Goal: Transaction & Acquisition: Obtain resource

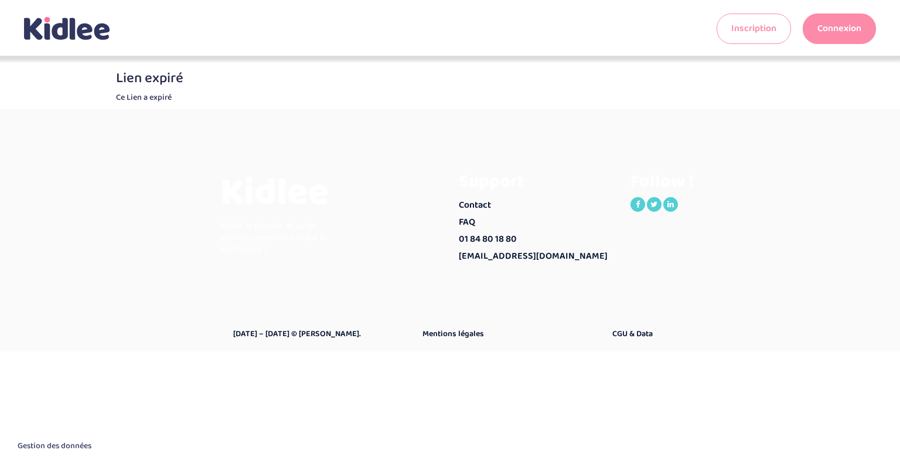
click at [855, 12] on li "Connexion" at bounding box center [839, 29] width 73 height 52
click at [849, 30] on link "Connexion" at bounding box center [839, 28] width 73 height 30
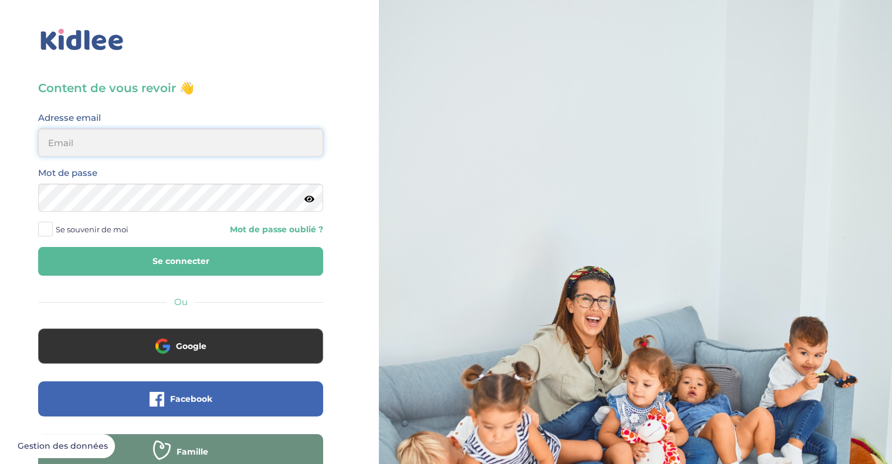
type input "nickmce@gmail.com"
click at [91, 227] on span "Se souvenir de moi" at bounding box center [92, 229] width 73 height 15
click at [0, 0] on input "Se souvenir de moi" at bounding box center [0, 0] width 0 height 0
click at [100, 255] on button "Se connecter" at bounding box center [180, 261] width 285 height 29
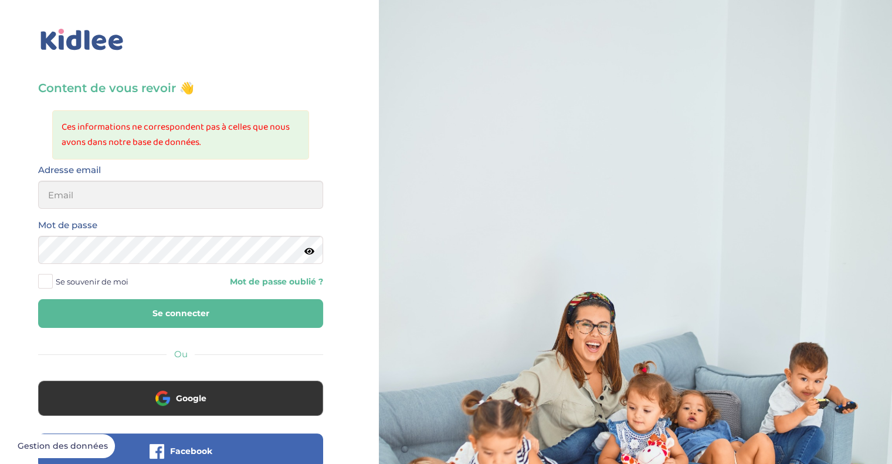
type input "[EMAIL_ADDRESS][DOMAIN_NAME]"
drag, startPoint x: 160, startPoint y: 189, endPoint x: 0, endPoint y: 187, distance: 160.1
click at [0, 187] on div "Content de vous revoir 👋 Ces informations ne correspondent pas à celles que nou…" at bounding box center [180, 306] width 379 height 613
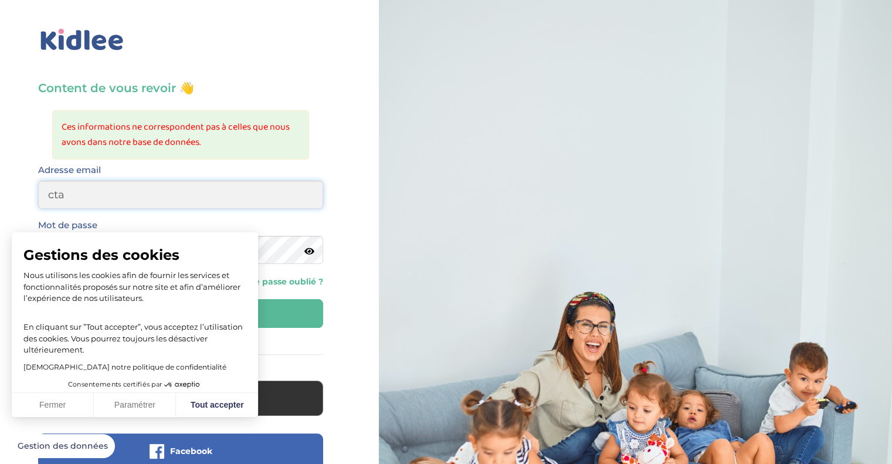
type input "ctarnaud@yahoo.fr"
click at [216, 414] on button "Tout accepter" at bounding box center [217, 405] width 82 height 25
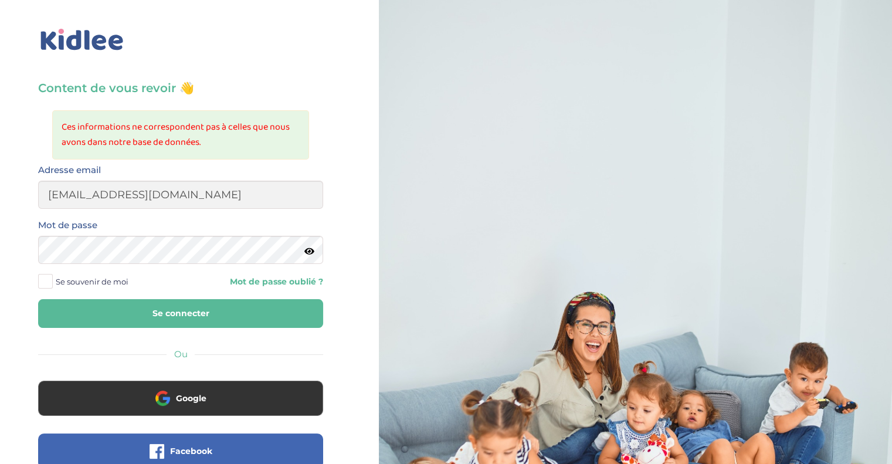
click at [193, 312] on button "Se connecter" at bounding box center [180, 313] width 285 height 29
type input "[EMAIL_ADDRESS][DOMAIN_NAME]"
click at [143, 191] on input "[EMAIL_ADDRESS][DOMAIN_NAME]" at bounding box center [180, 195] width 285 height 28
drag, startPoint x: 181, startPoint y: 194, endPoint x: 0, endPoint y: 184, distance: 180.8
click at [0, 184] on div "Content de vous revoir 👋 Ces informations ne correspondent pas à celles que nou…" at bounding box center [180, 306] width 379 height 613
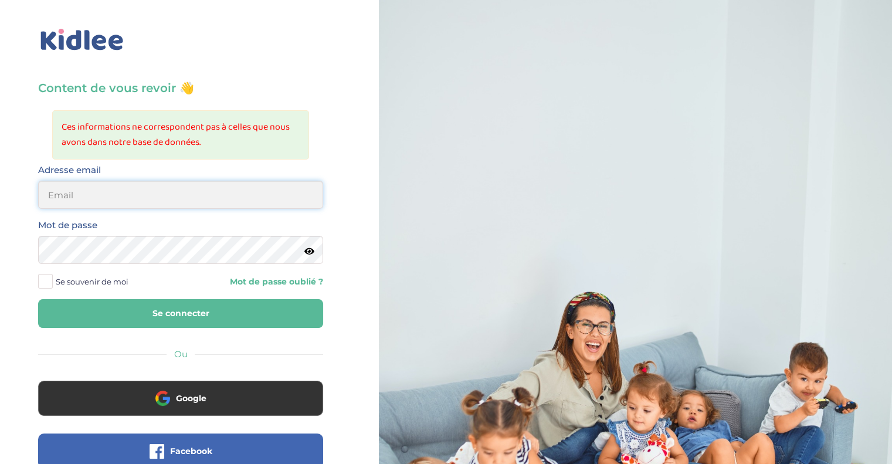
click at [46, 186] on input "email" at bounding box center [180, 195] width 285 height 28
click at [67, 200] on input "email" at bounding box center [180, 195] width 285 height 28
type input "[EMAIL_ADDRESS][DOMAIN_NAME]"
click at [0, 254] on div "Content de vous revoir 👋 Ces informations ne correspondent pas à celles que nou…" at bounding box center [180, 306] width 379 height 613
click at [108, 205] on input "[EMAIL_ADDRESS][DOMAIN_NAME]" at bounding box center [180, 195] width 285 height 28
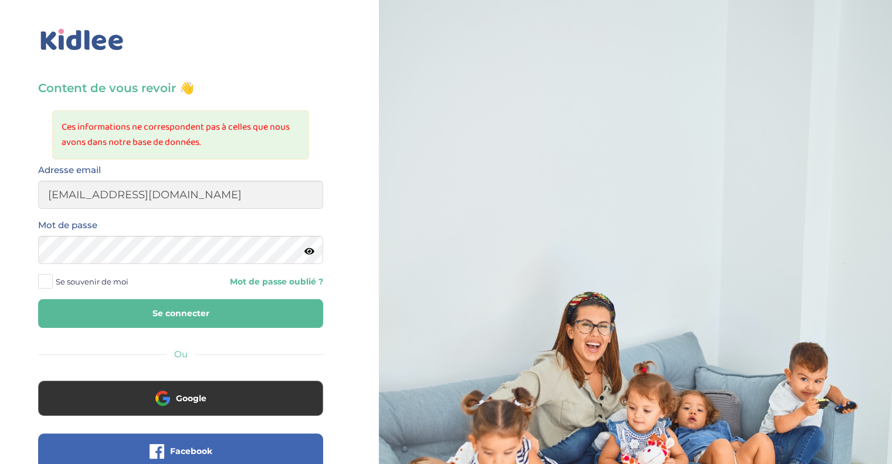
click at [50, 278] on span at bounding box center [45, 281] width 15 height 15
click at [0, 0] on input "Se souvenir de moi" at bounding box center [0, 0] width 0 height 0
click at [47, 278] on span at bounding box center [45, 281] width 15 height 15
click at [0, 0] on input "Se souvenir de moi" at bounding box center [0, 0] width 0 height 0
click at [75, 312] on button "Se connecter" at bounding box center [180, 313] width 285 height 29
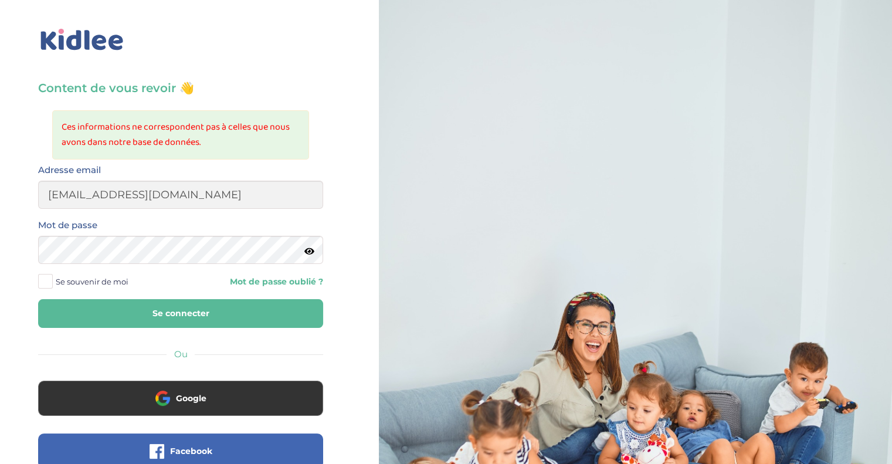
click at [307, 254] on icon at bounding box center [309, 251] width 10 height 9
click at [168, 192] on input "[EMAIL_ADDRESS][DOMAIN_NAME]" at bounding box center [180, 195] width 285 height 28
drag, startPoint x: 192, startPoint y: 192, endPoint x: 0, endPoint y: 185, distance: 192.4
click at [0, 185] on div "Content de vous revoir 👋 Ces informations ne correspondent pas à celles que nou…" at bounding box center [180, 306] width 379 height 613
click at [55, 189] on input "ctarnaud@yahoo.fr" at bounding box center [180, 195] width 285 height 28
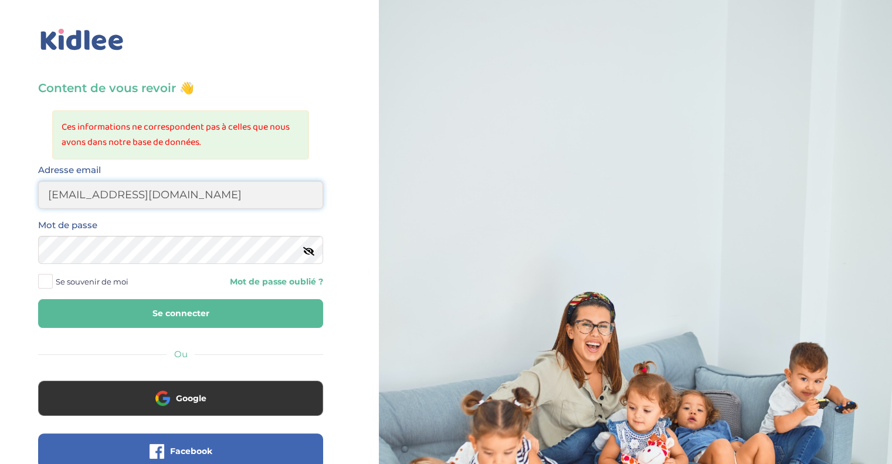
type input "clemtarnaud@yahoo.fr"
click at [0, 251] on div "Content de vous revoir 👋 Ces informations ne correspondent pas à celles que nou…" at bounding box center [180, 306] width 379 height 613
click at [0, 267] on div "Content de vous revoir 👋 Ces informations ne correspondent pas à celles que nou…" at bounding box center [180, 306] width 379 height 613
click at [182, 314] on button "Se connecter" at bounding box center [180, 313] width 285 height 29
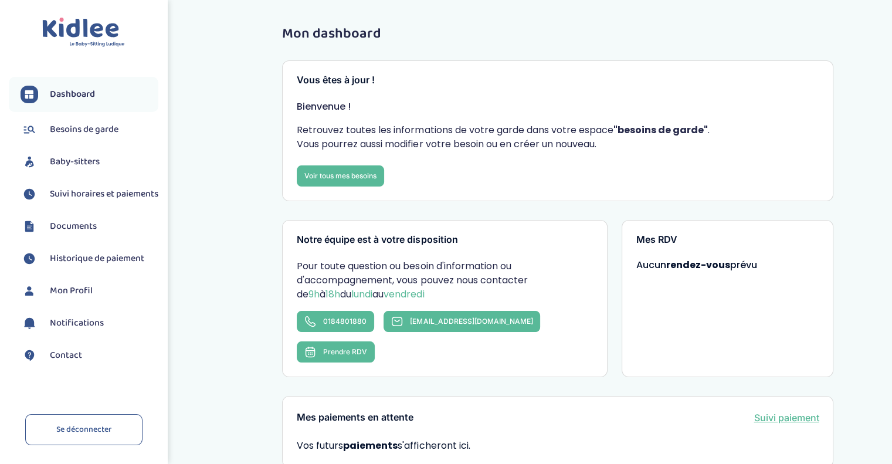
click at [63, 233] on span "Documents" at bounding box center [73, 226] width 47 height 14
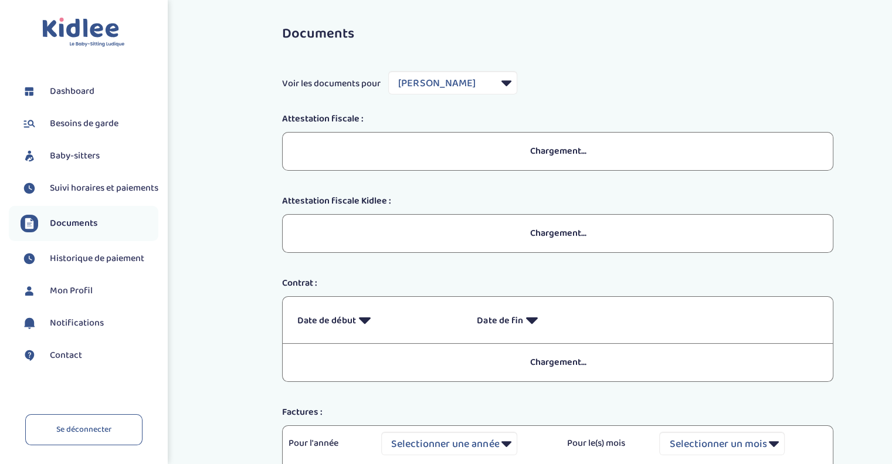
select select "12885"
select select "2024"
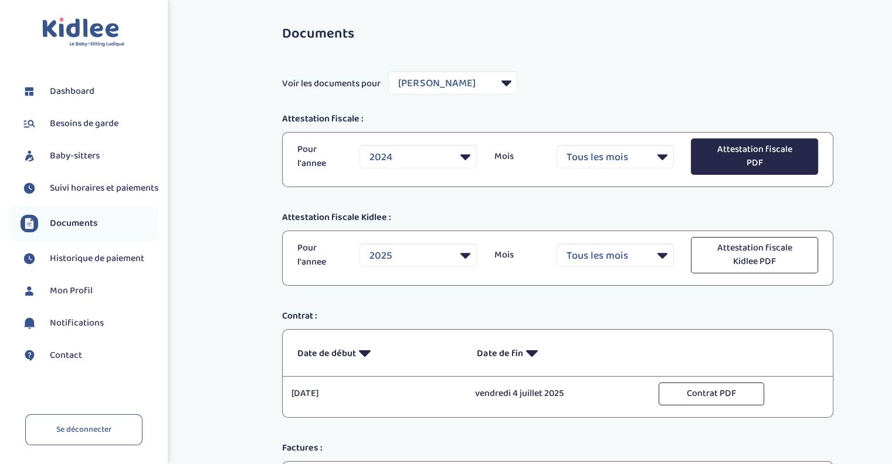
click at [769, 145] on button "Attestation fiscale PDF" at bounding box center [754, 156] width 127 height 36
